Goal: Task Accomplishment & Management: Use online tool/utility

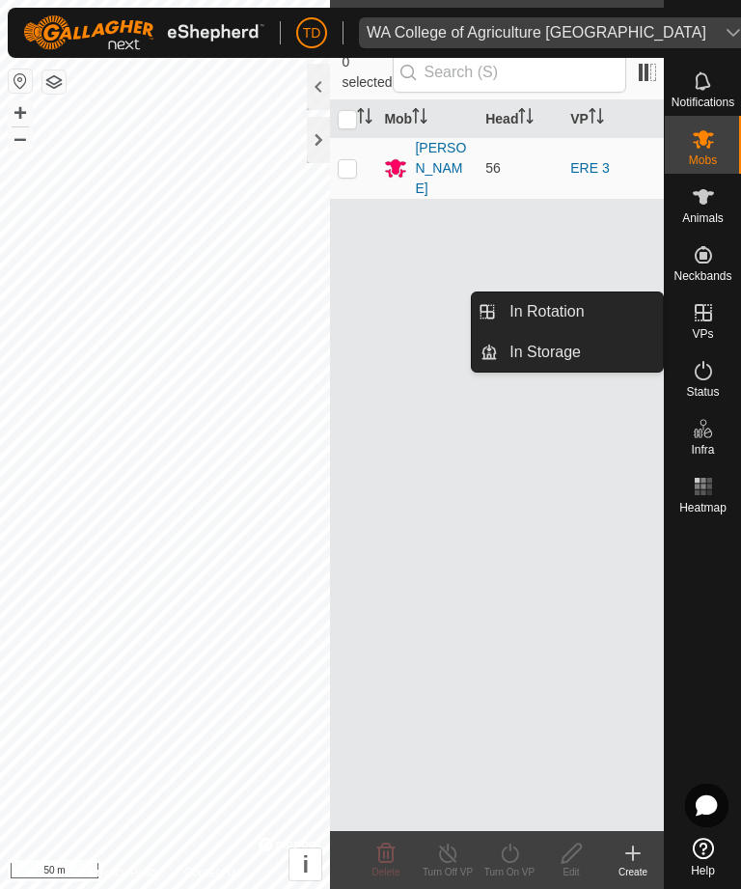
click at [638, 855] on icon at bounding box center [632, 852] width 23 height 23
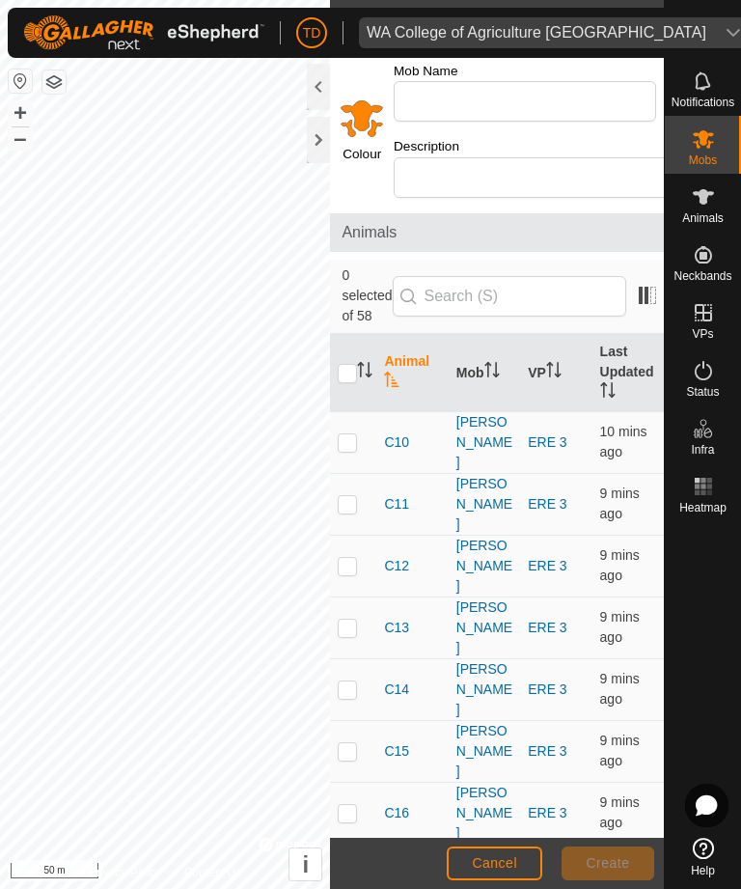
click at [505, 869] on span "Cancel" at bounding box center [494, 862] width 45 height 15
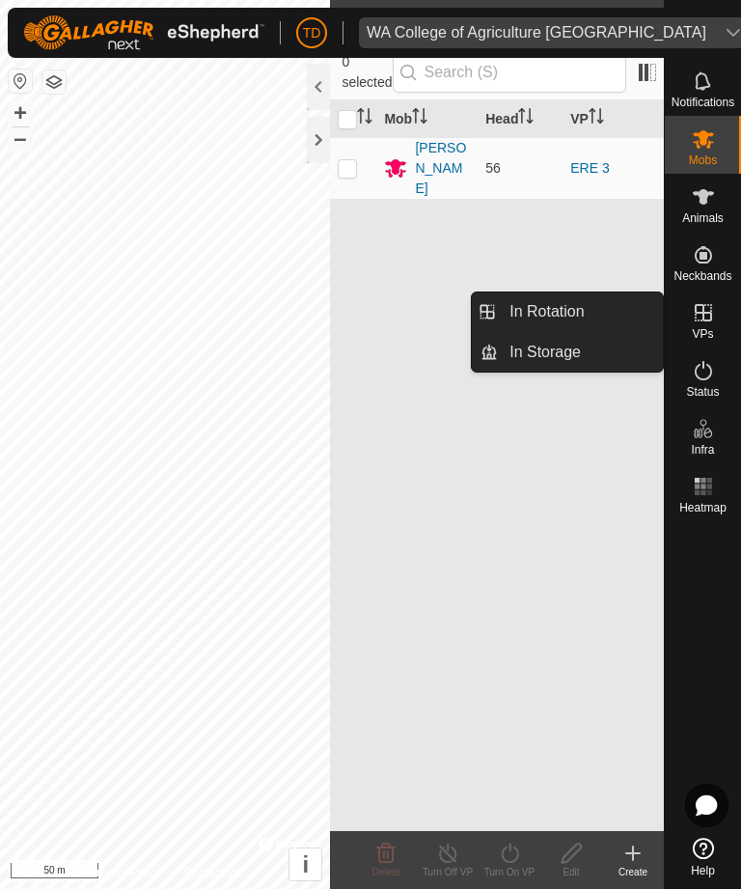
click at [574, 307] on span "In Rotation" at bounding box center [546, 311] width 74 height 23
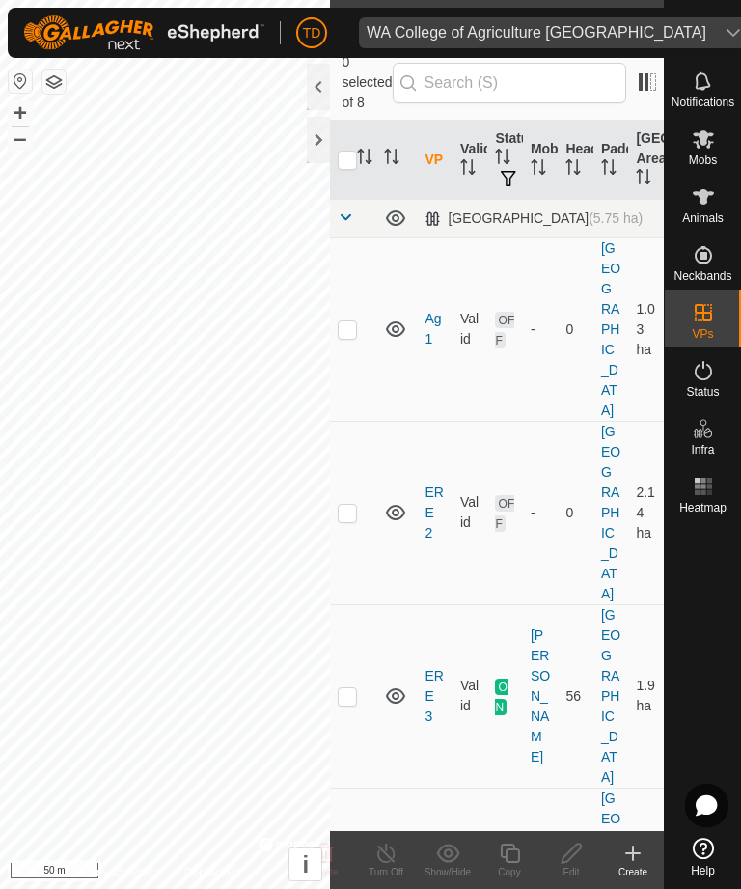
click at [637, 858] on icon at bounding box center [632, 852] width 23 height 23
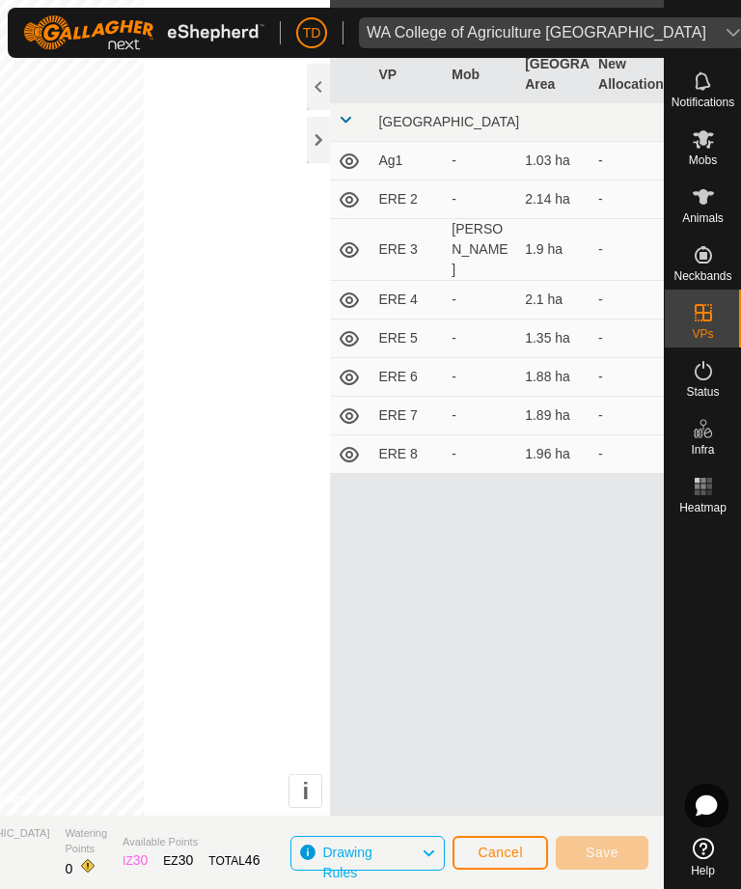
click at [402, 232] on td "ERE 3" at bounding box center [407, 250] width 73 height 62
click at [407, 233] on td "ERE 3" at bounding box center [407, 250] width 73 height 62
click at [510, 853] on span "Cancel" at bounding box center [500, 851] width 45 height 15
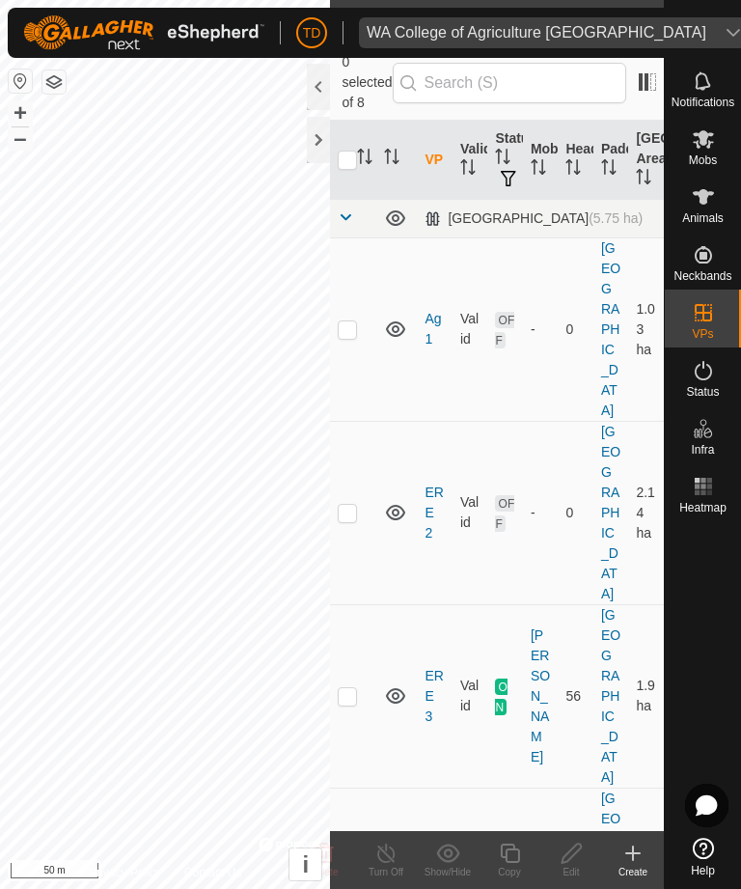
click at [345, 604] on td at bounding box center [353, 695] width 46 height 183
checkbox input "true"
click at [512, 860] on icon at bounding box center [510, 852] width 24 height 23
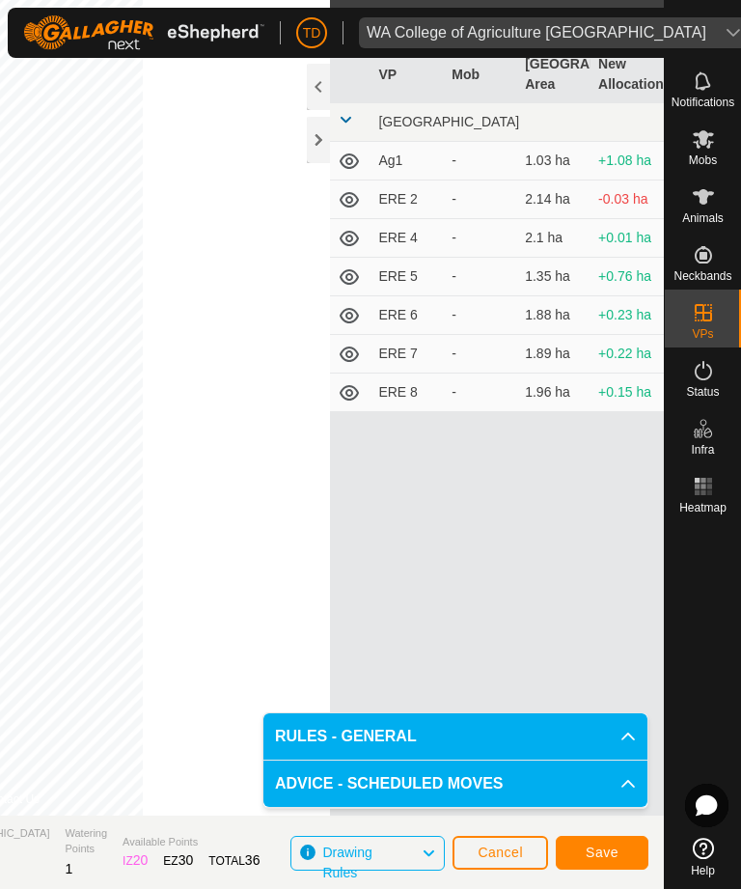
click at [592, 841] on button "Save" at bounding box center [602, 853] width 93 height 34
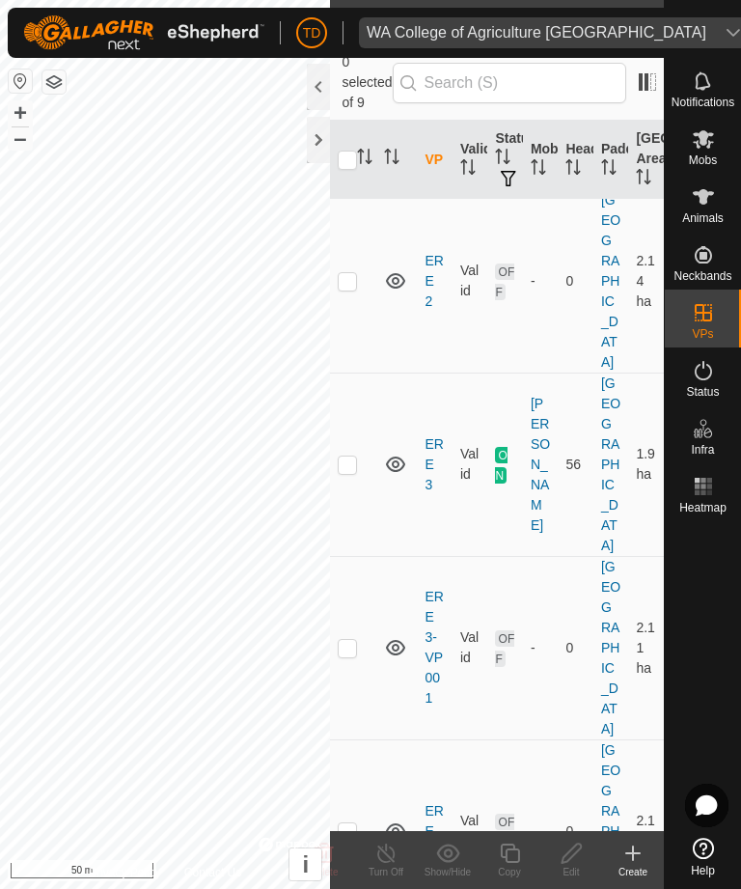
scroll to position [230, 0]
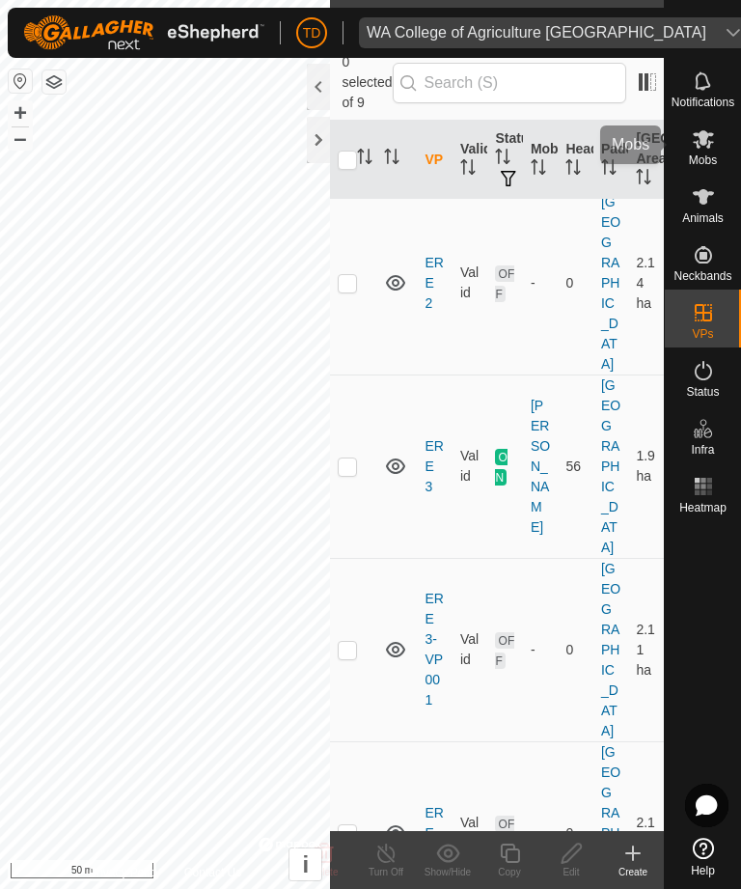
click at [712, 145] on icon at bounding box center [703, 138] width 23 height 23
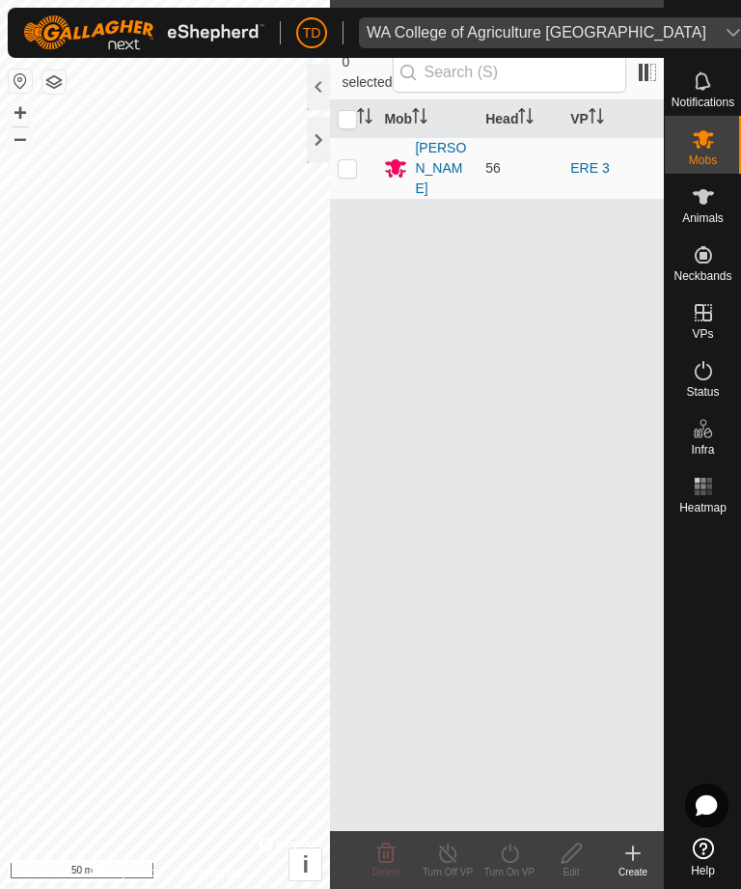
click at [426, 156] on div "[PERSON_NAME]" at bounding box center [442, 168] width 55 height 61
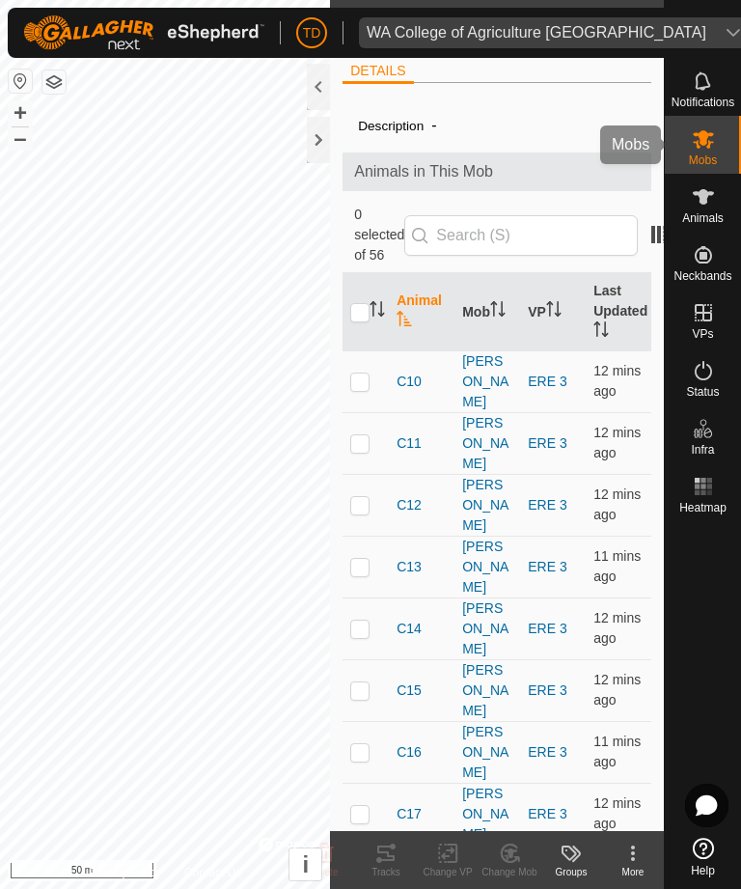
click at [707, 133] on icon at bounding box center [703, 139] width 21 height 18
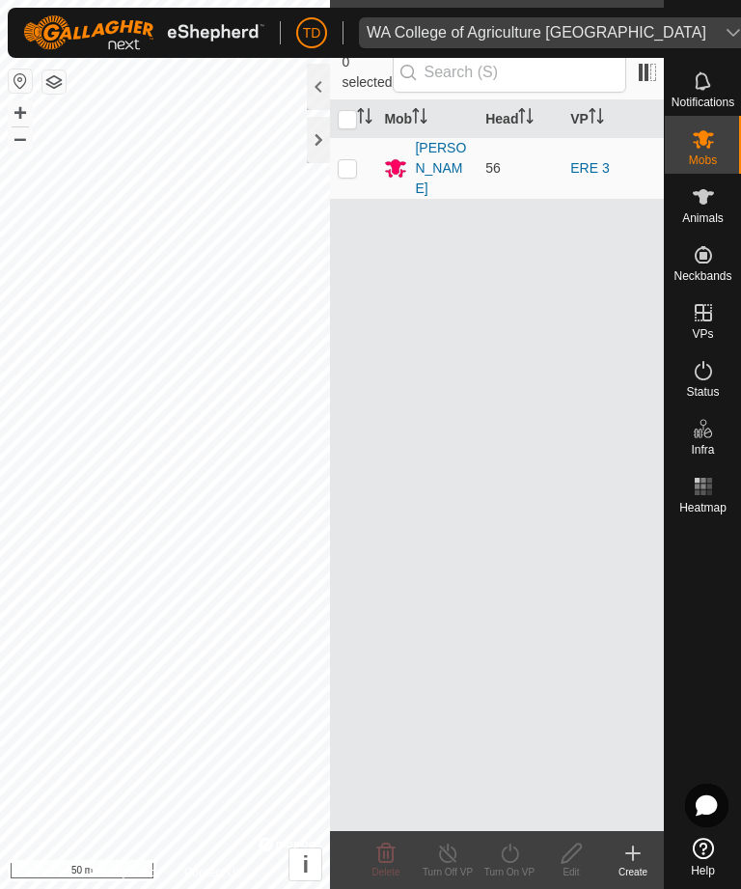
click at [596, 160] on link "ERE 3" at bounding box center [589, 167] width 39 height 15
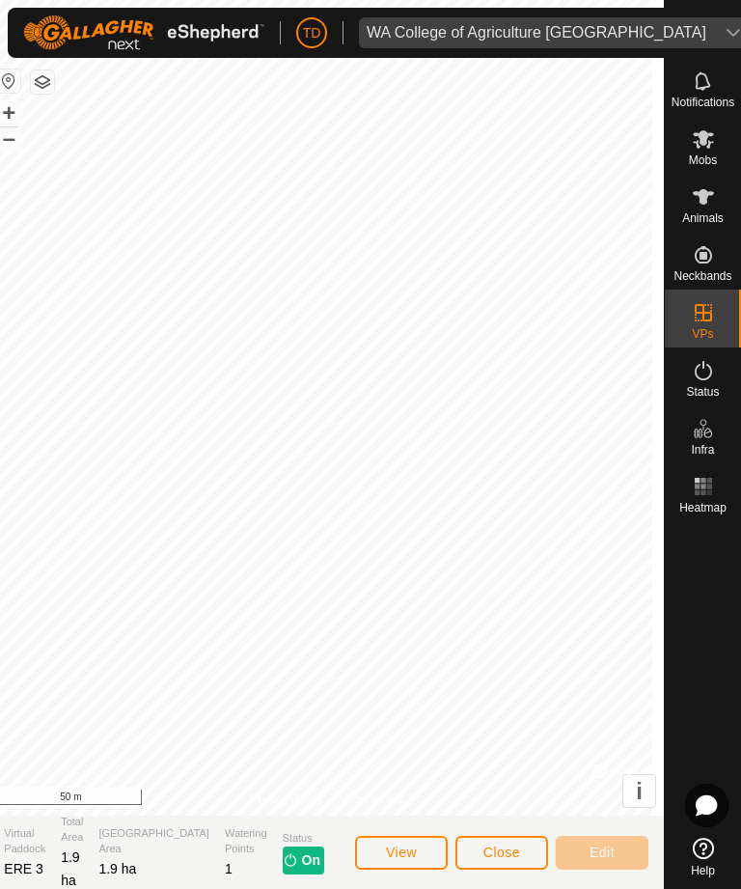
click at [501, 845] on span "Close" at bounding box center [501, 851] width 37 height 15
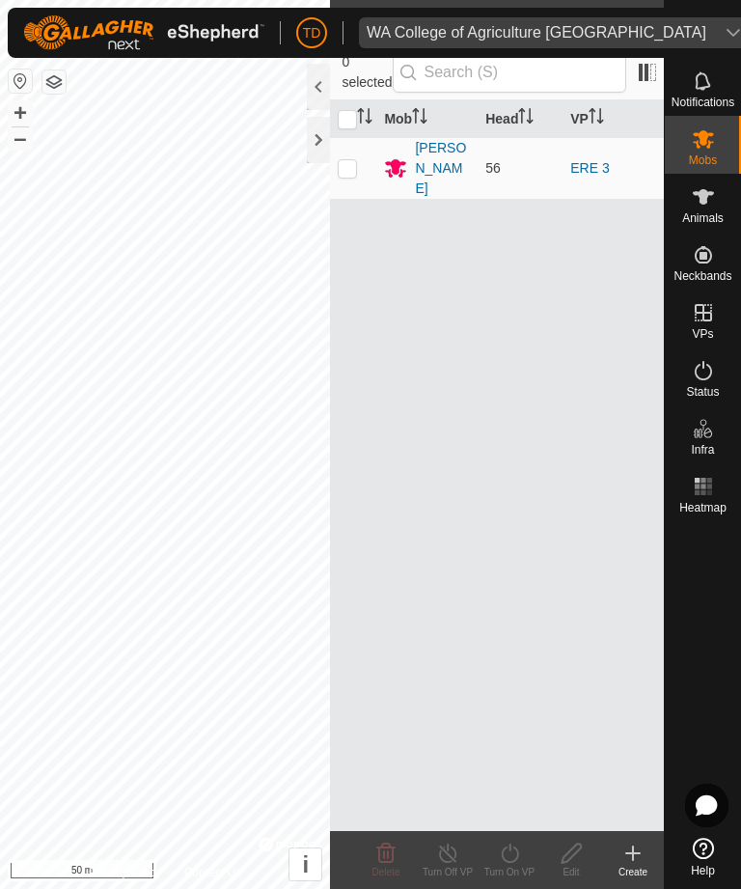
click at [355, 160] on p-checkbox at bounding box center [347, 167] width 19 height 15
checkbox input "true"
click at [510, 867] on div "Turn On VP" at bounding box center [510, 872] width 62 height 14
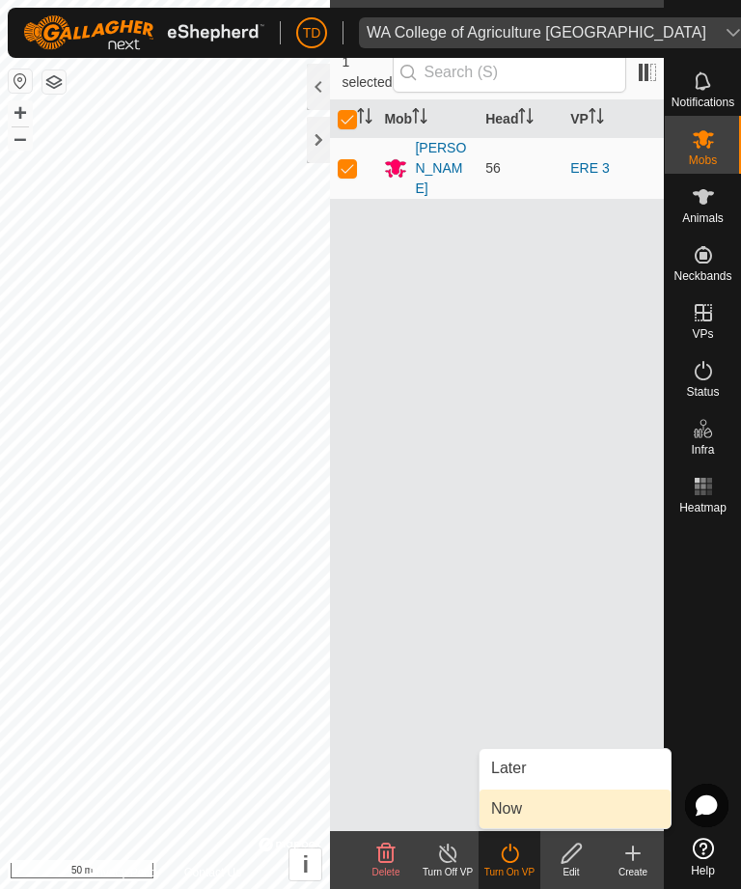
click at [516, 810] on span "Now" at bounding box center [506, 808] width 31 height 23
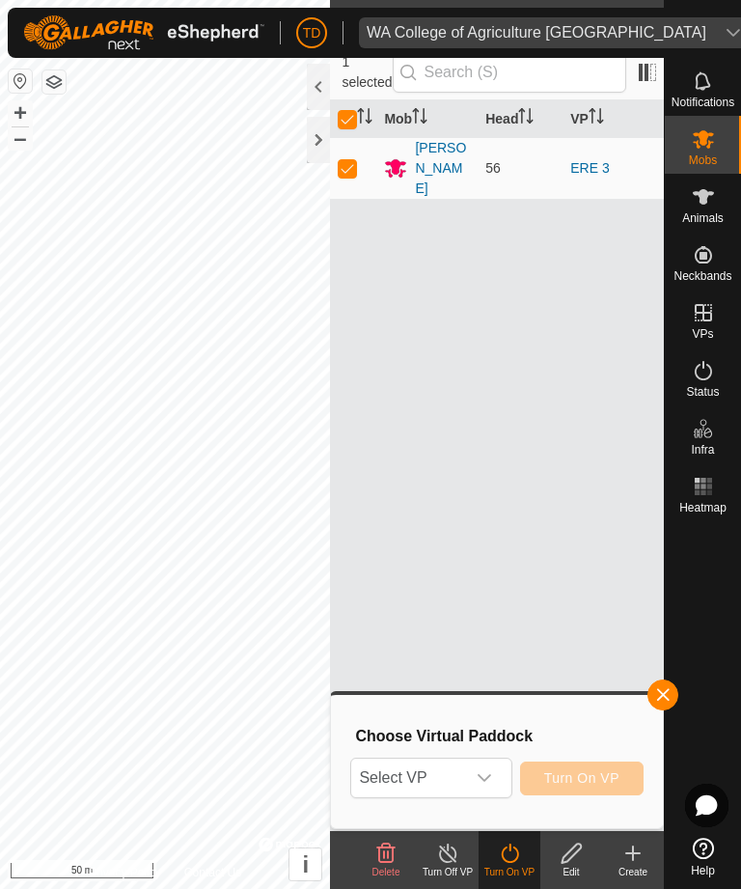
click at [486, 774] on icon "dropdown trigger" at bounding box center [484, 777] width 15 height 15
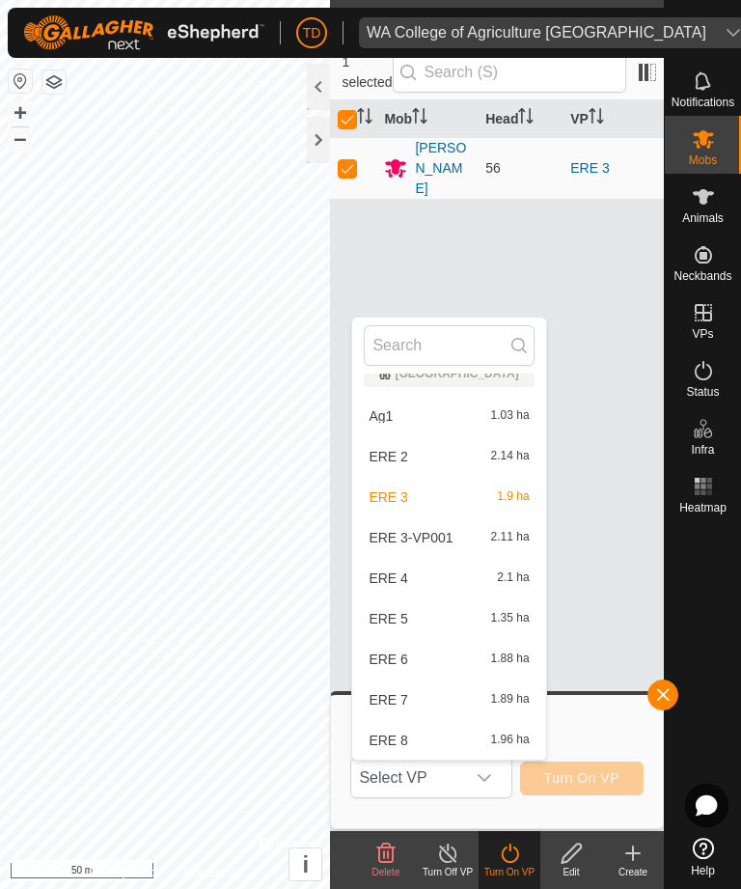
scroll to position [33, 0]
click at [418, 527] on div "ERE 3-VP001 2.11 ha" at bounding box center [449, 537] width 170 height 23
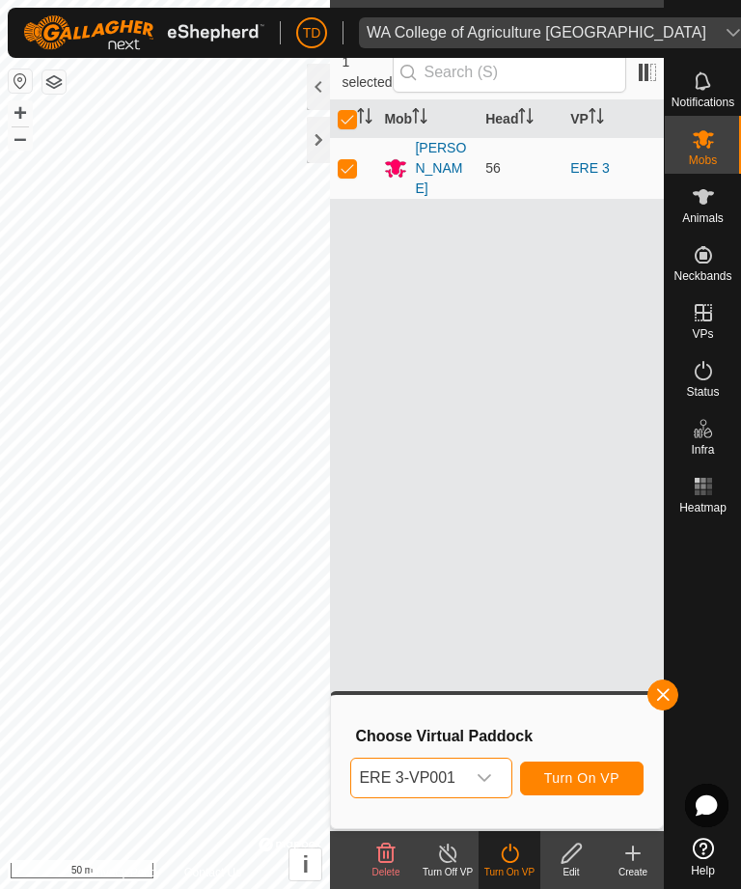
click at [675, 689] on button "button" at bounding box center [662, 694] width 31 height 31
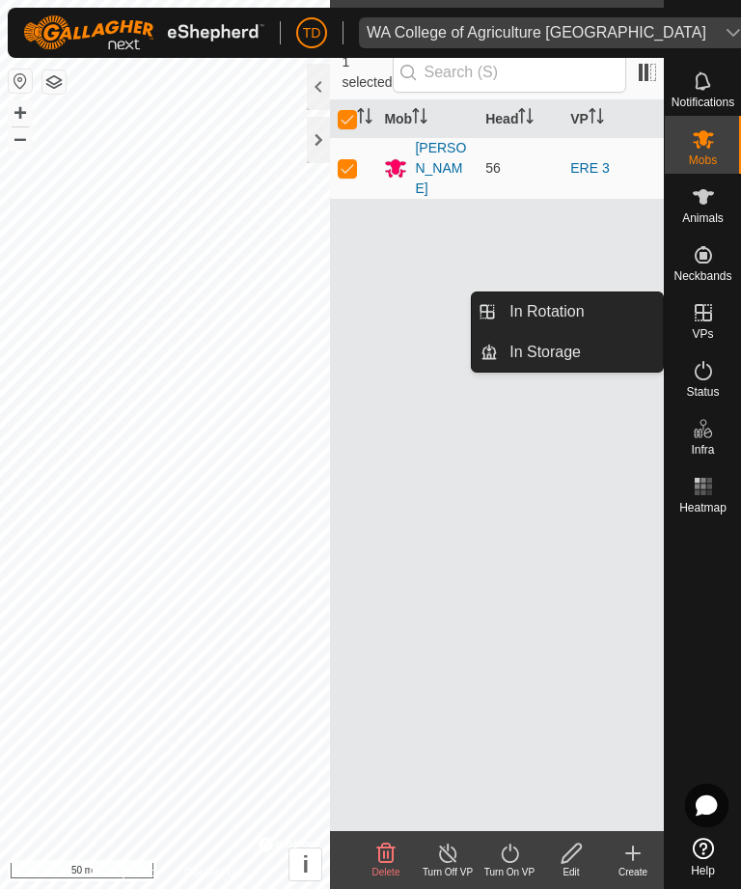
click at [566, 309] on span "In Rotation" at bounding box center [546, 311] width 74 height 23
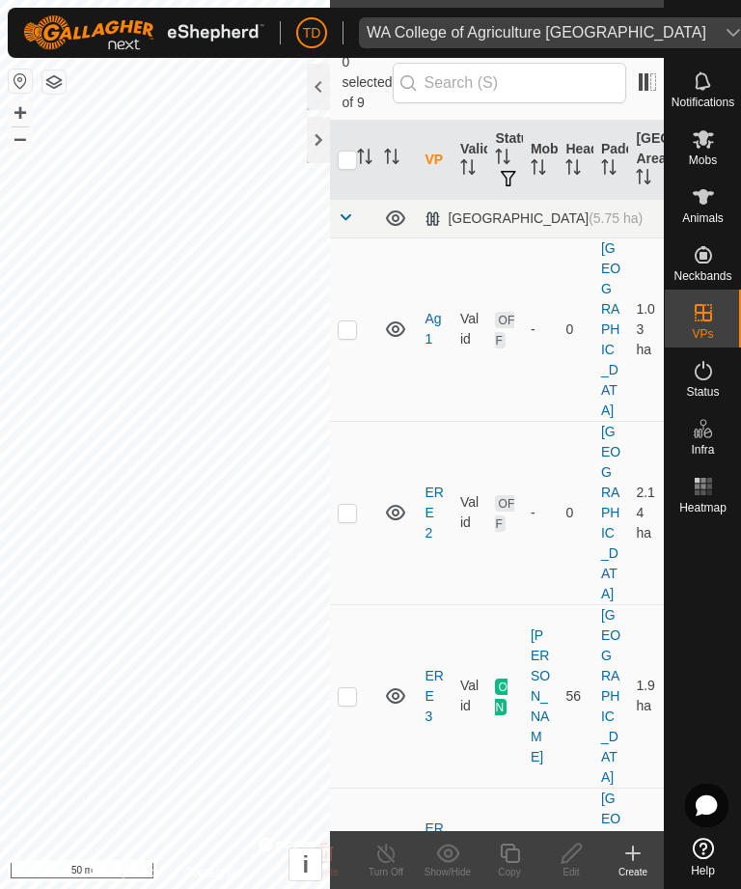
click at [348, 871] on p-checkbox at bounding box center [347, 878] width 19 height 15
checkbox input "true"
click at [568, 861] on icon at bounding box center [571, 852] width 19 height 19
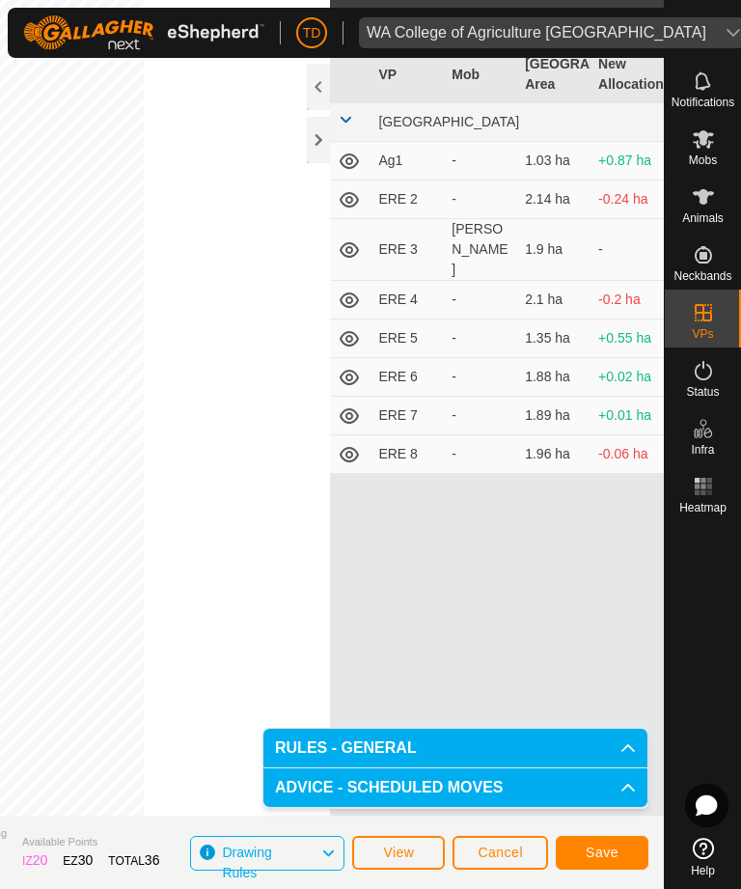
click at [609, 846] on span "Save" at bounding box center [602, 851] width 33 height 15
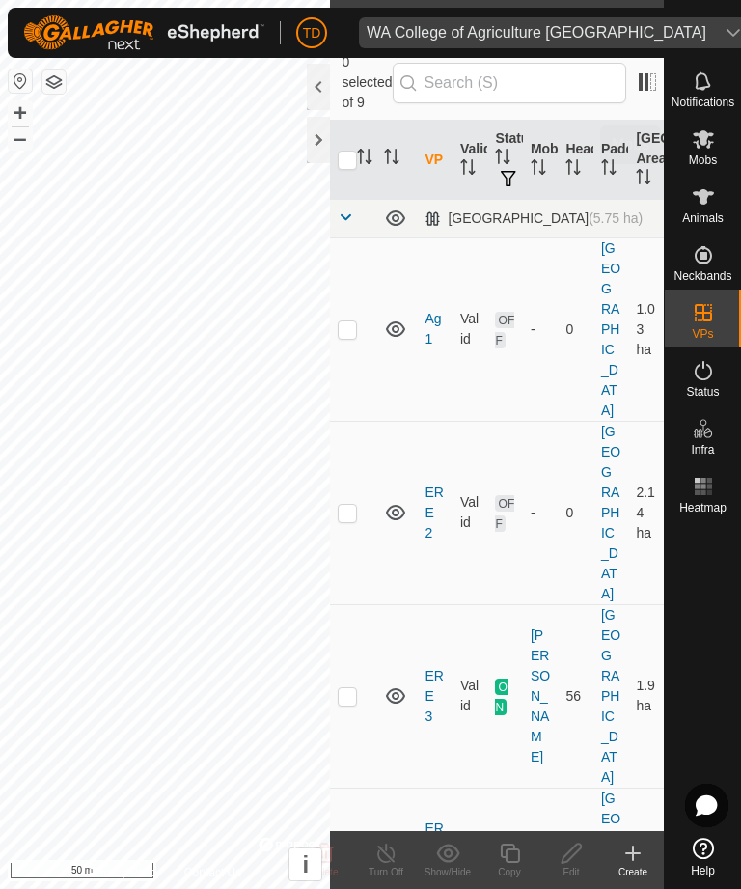
click at [708, 144] on icon at bounding box center [703, 139] width 21 height 18
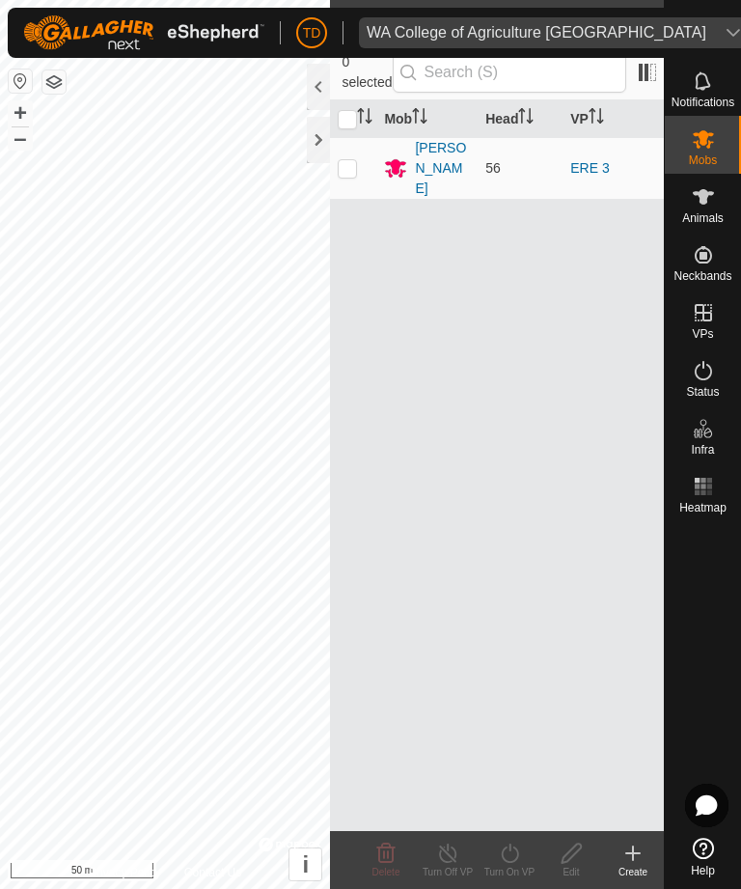
click at [344, 160] on p-checkbox at bounding box center [347, 167] width 19 height 15
checkbox input "true"
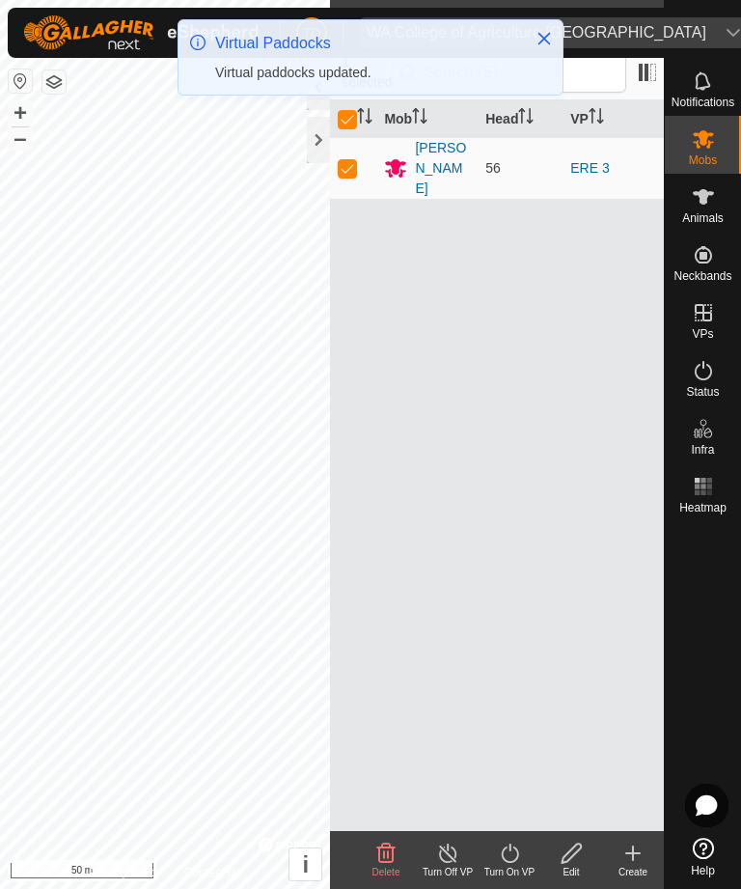
click at [512, 859] on icon at bounding box center [510, 852] width 24 height 23
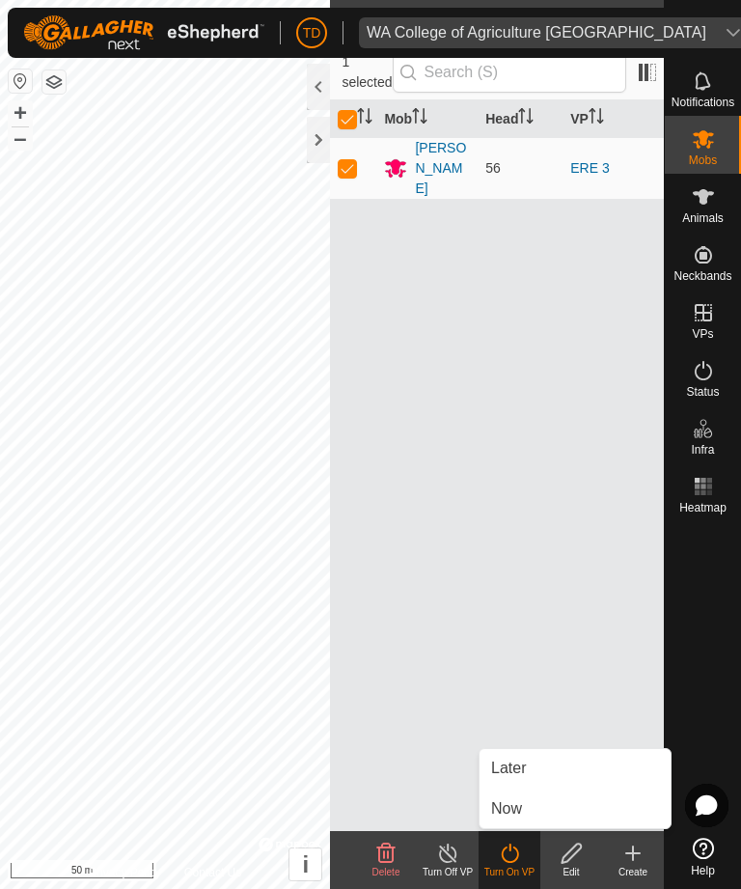
click at [524, 767] on span "Later" at bounding box center [508, 768] width 35 height 23
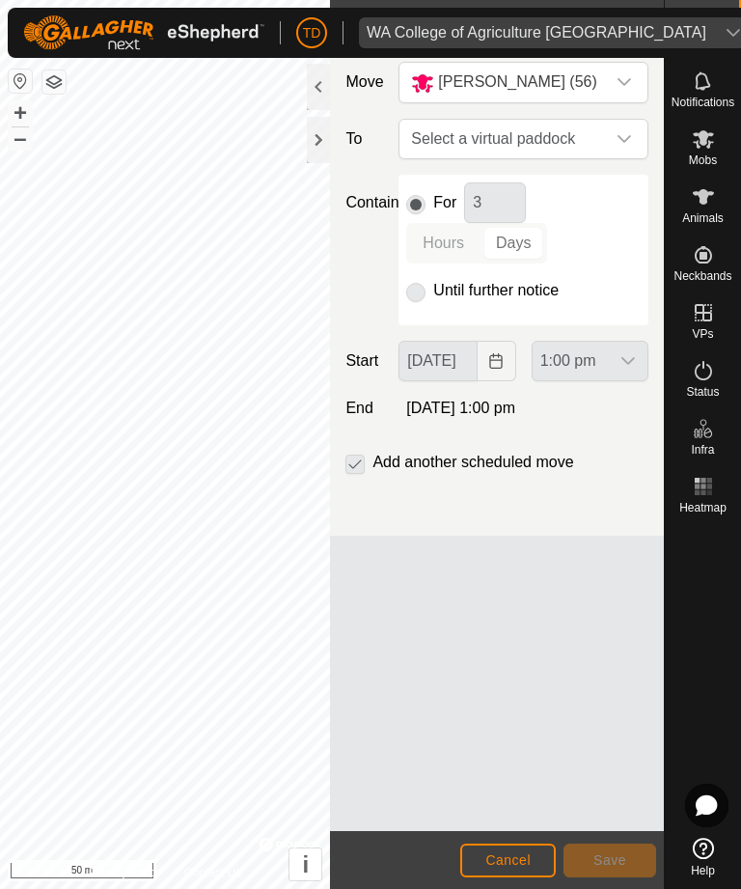
click at [516, 855] on span "Cancel" at bounding box center [507, 859] width 45 height 15
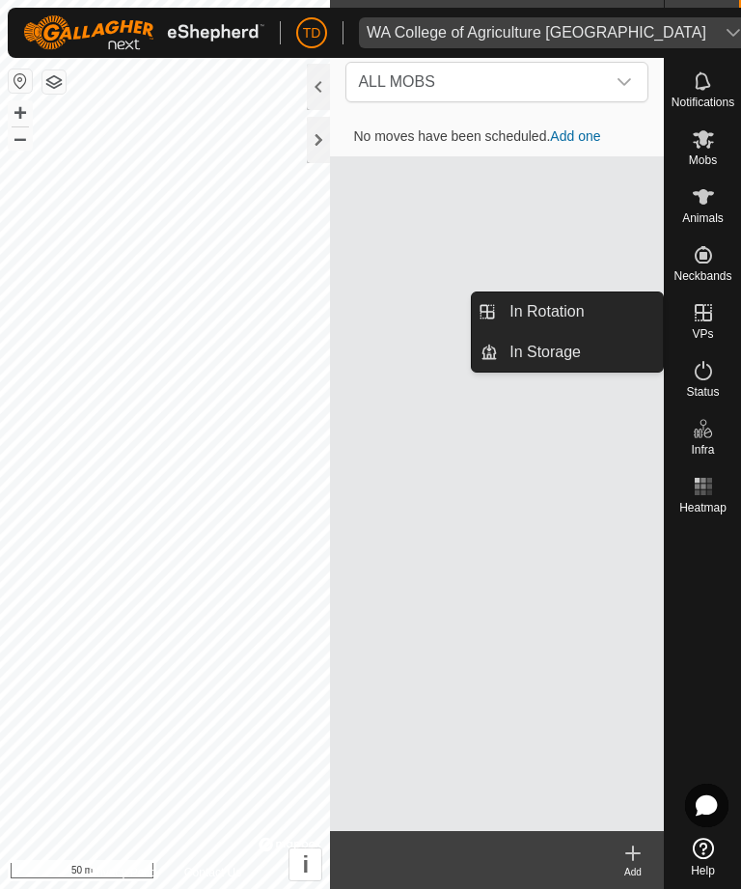
click at [576, 305] on span "In Rotation" at bounding box center [546, 311] width 74 height 23
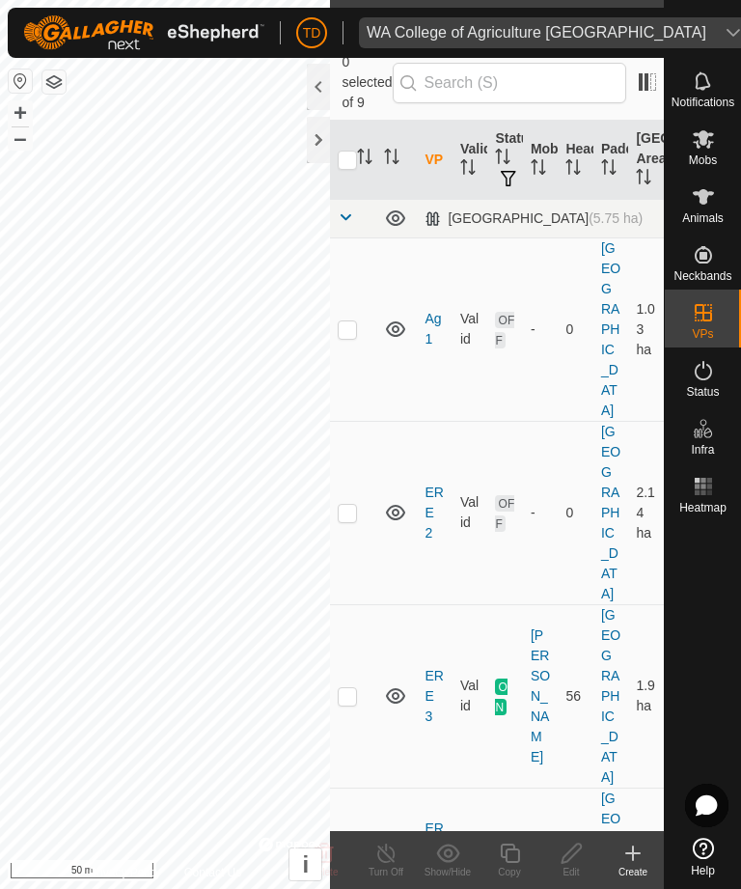
click at [344, 871] on p-checkbox at bounding box center [347, 878] width 19 height 15
checkbox input "true"
click at [711, 143] on icon at bounding box center [703, 139] width 21 height 18
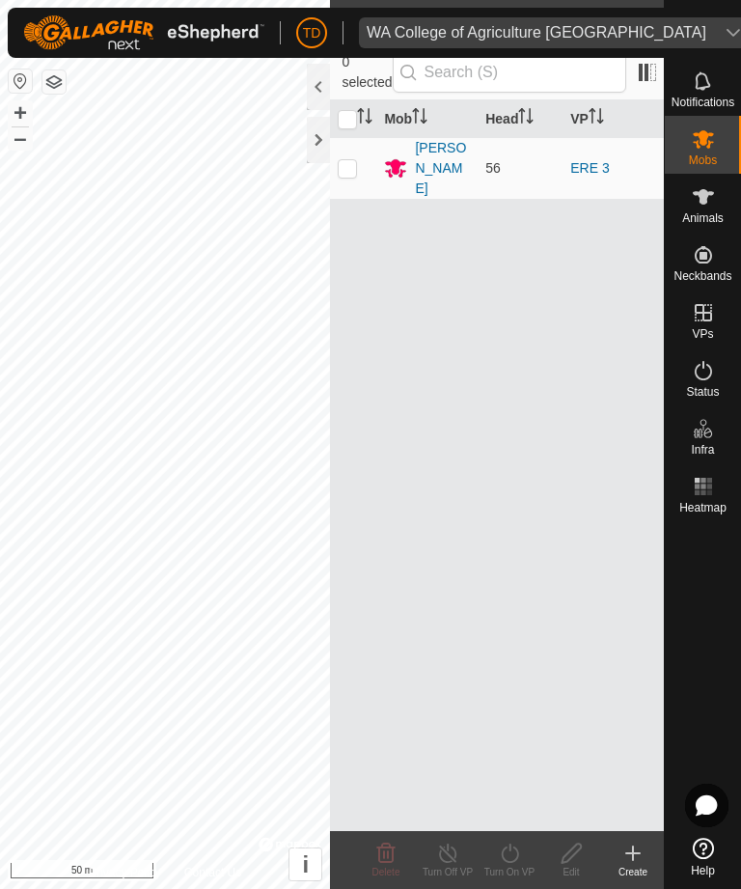
click at [347, 160] on p-checkbox at bounding box center [347, 167] width 19 height 15
checkbox input "true"
click at [520, 854] on icon at bounding box center [510, 852] width 24 height 23
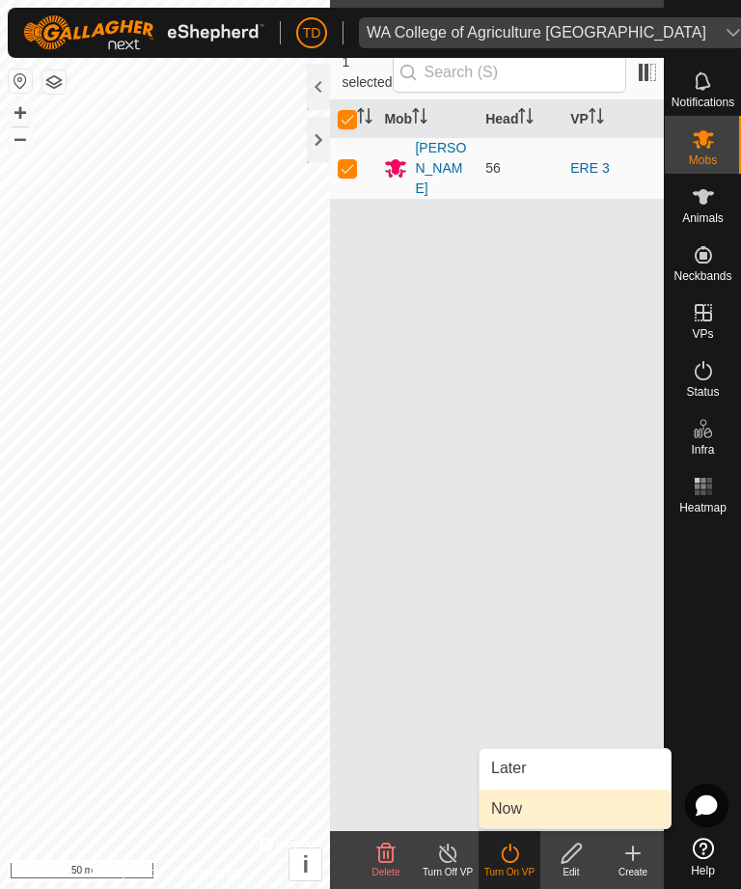
click at [513, 807] on span "Now" at bounding box center [506, 808] width 31 height 23
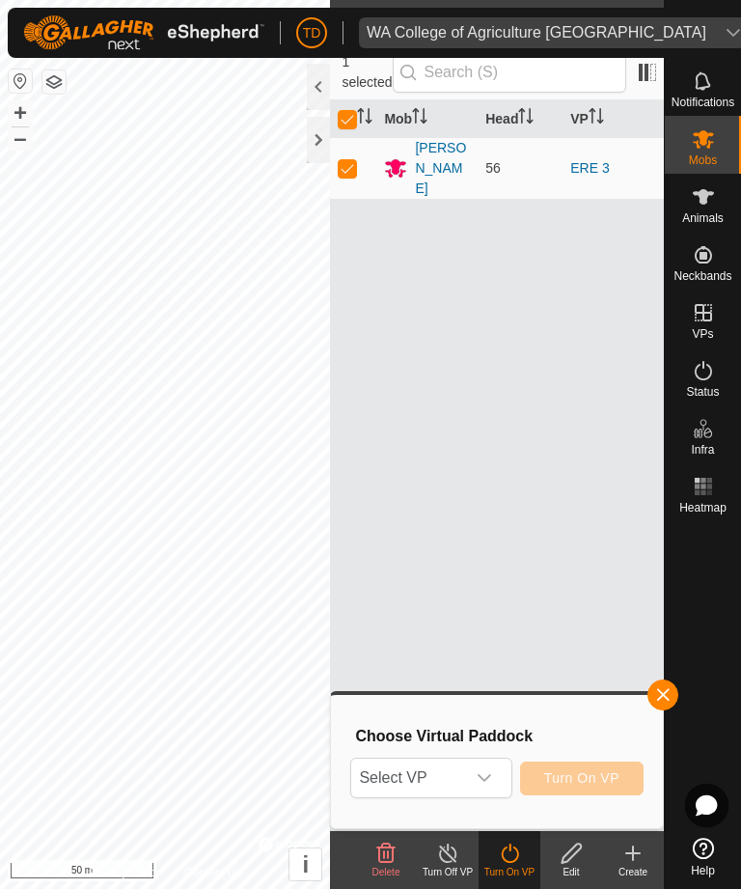
click at [489, 768] on div "dropdown trigger" at bounding box center [484, 777] width 39 height 39
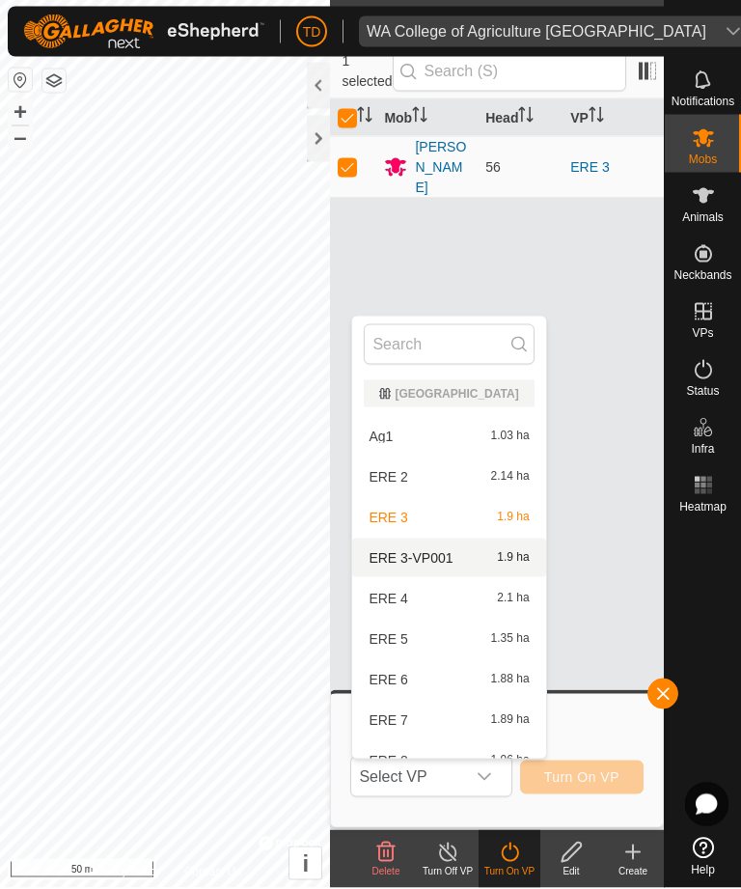
click at [423, 565] on span "ERE 3-VP001" at bounding box center [411, 559] width 84 height 14
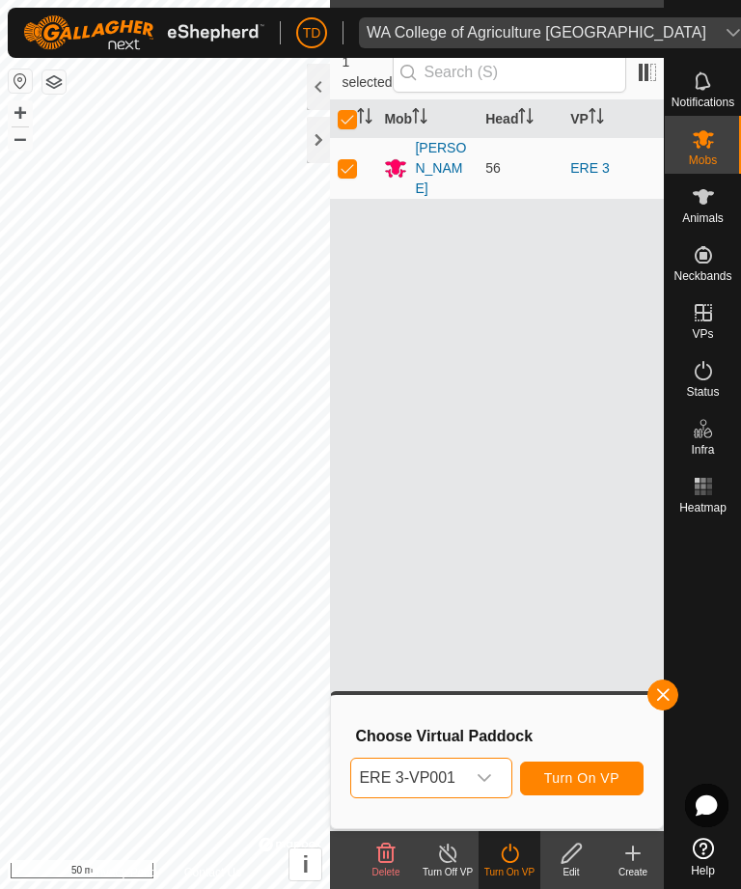
click at [589, 770] on span "Turn On VP" at bounding box center [581, 777] width 75 height 15
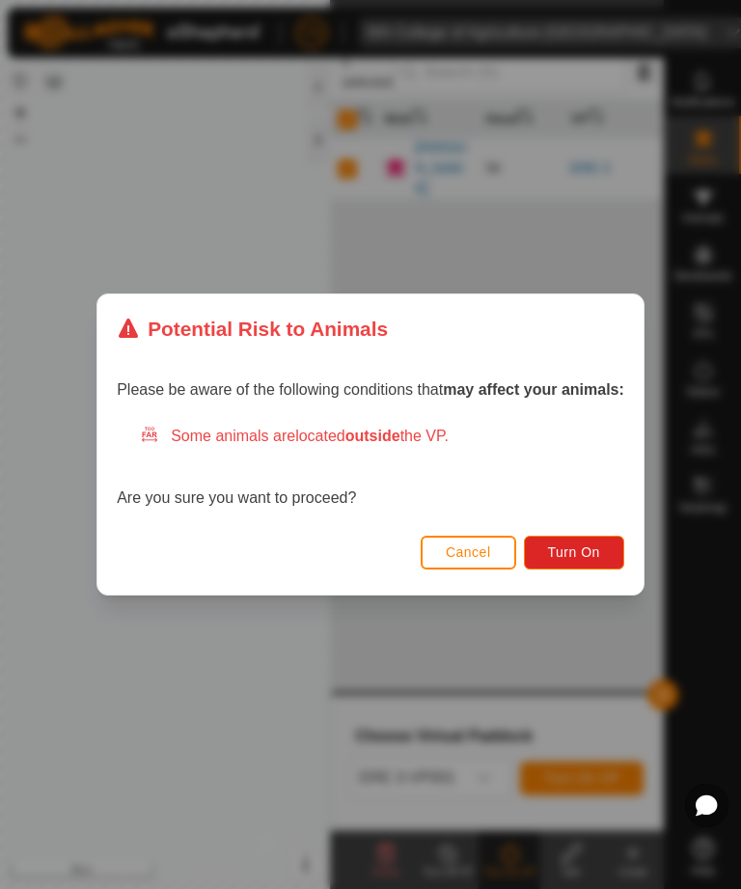
click at [578, 544] on span "Turn On" at bounding box center [574, 551] width 52 height 15
